Goal: Information Seeking & Learning: Learn about a topic

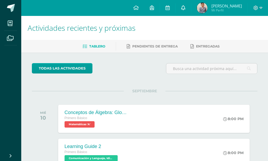
click at [183, 3] on link at bounding box center [182, 8] width 15 height 16
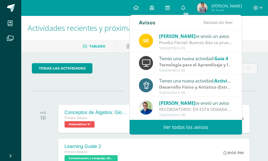
click at [157, 131] on link "Ver todos los avisos" at bounding box center [185, 127] width 112 height 15
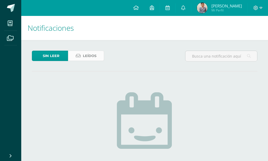
click at [101, 56] on link "Leídos" at bounding box center [86, 56] width 36 height 10
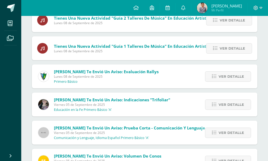
scroll to position [306, 0]
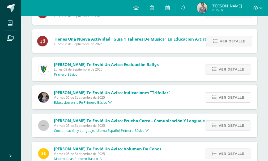
click at [219, 96] on span "Ver detalle" at bounding box center [230, 98] width 25 height 10
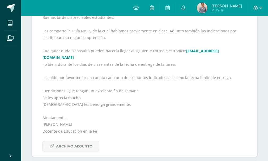
scroll to position [412, 0]
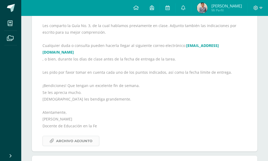
click at [66, 138] on span "Archivo Adjunto" at bounding box center [74, 141] width 36 height 10
